Goal: Find specific page/section: Find specific page/section

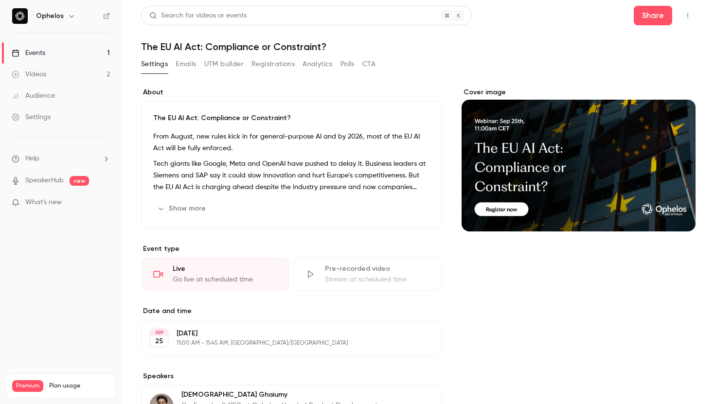
click at [265, 64] on button "Registrations" at bounding box center [272, 64] width 43 height 16
